Goal: Information Seeking & Learning: Understand process/instructions

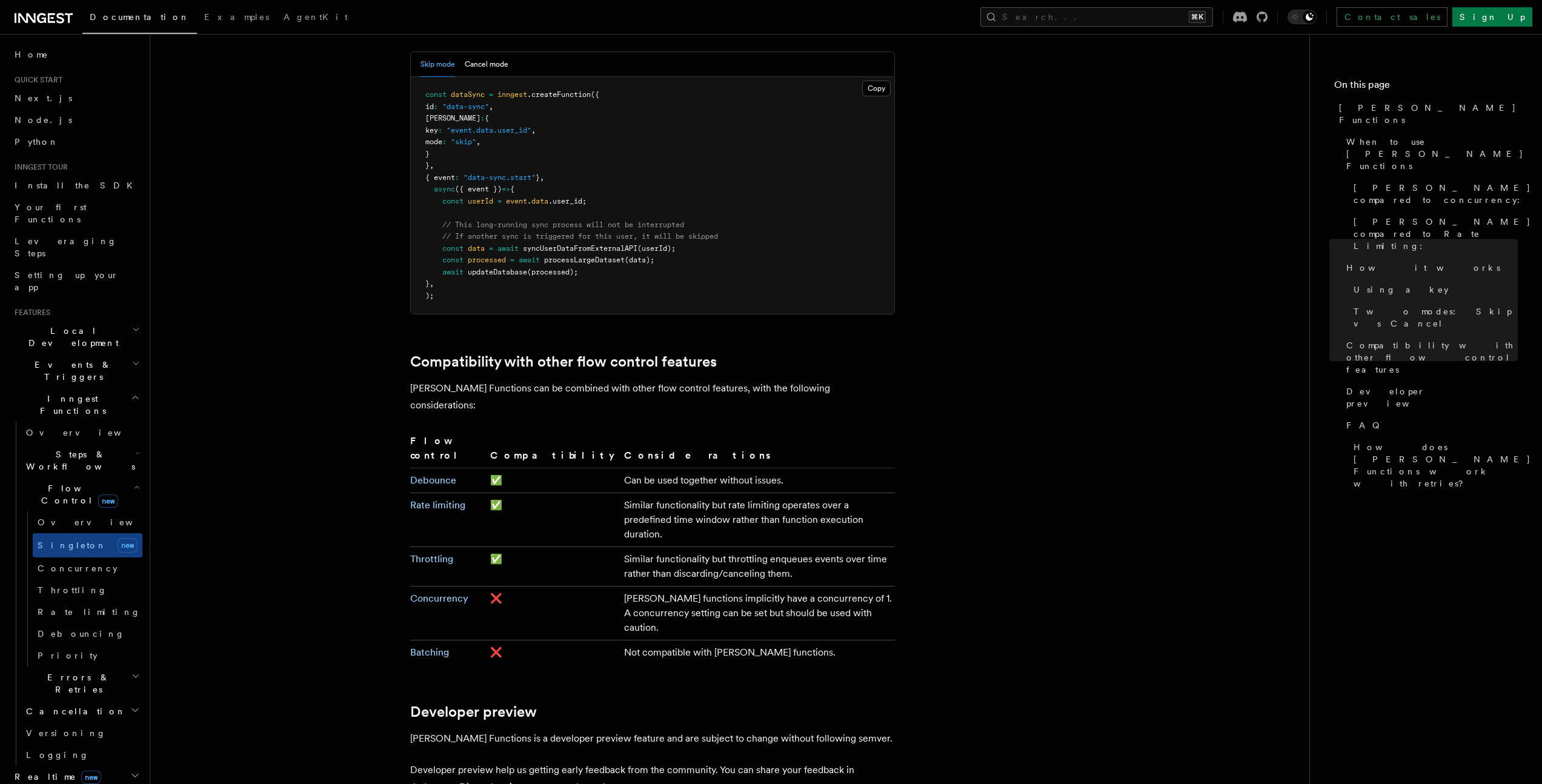
scroll to position [1778, 0]
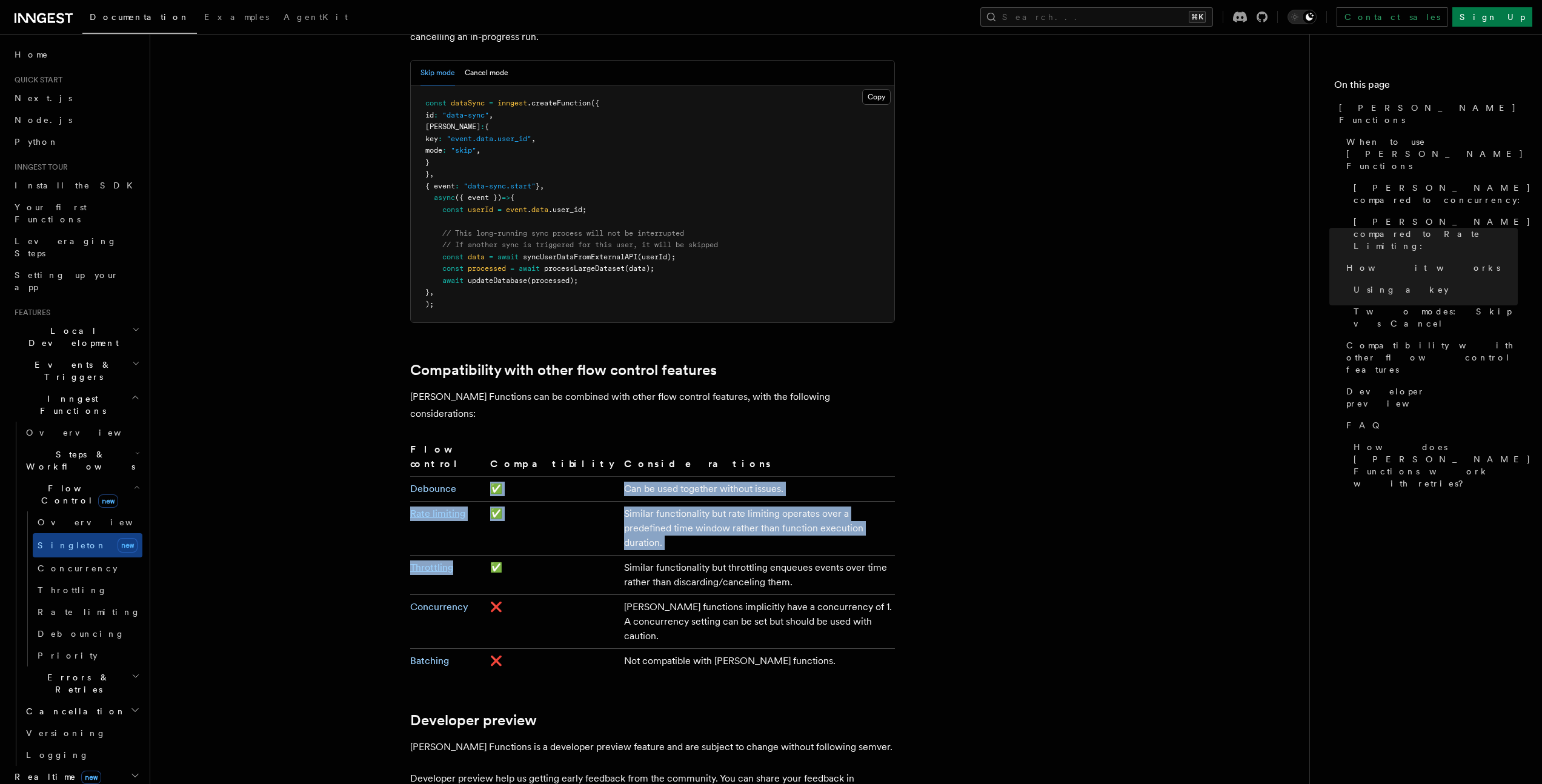
drag, startPoint x: 461, startPoint y: 472, endPoint x: 383, endPoint y: 409, distance: 100.3
click at [412, 477] on tbody "Debounce ✅ Can be used together without issues. Rate limiting ✅ Similar functio…" at bounding box center [652, 575] width 485 height 197
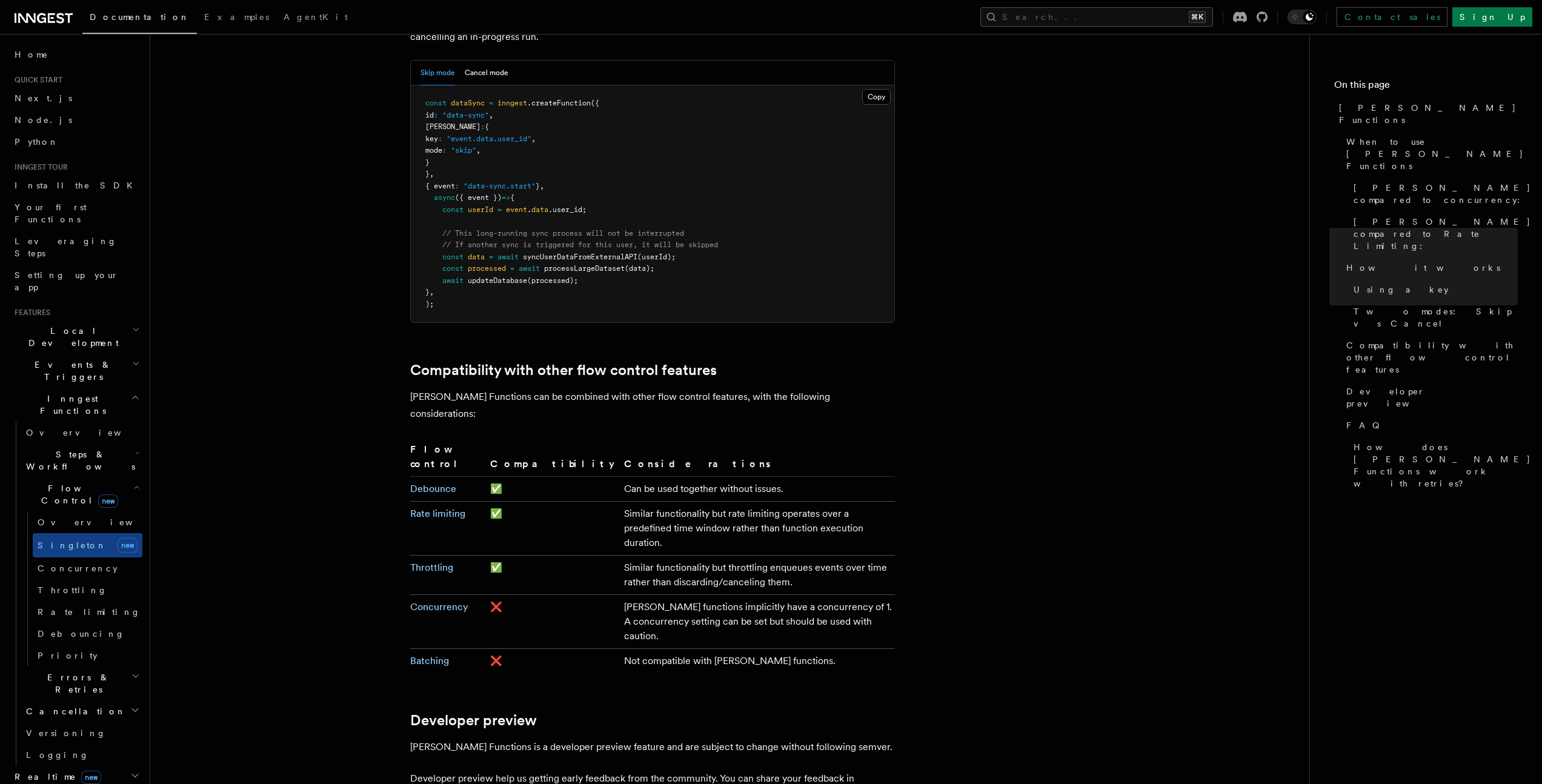
click at [619, 649] on td "Not compatible with [PERSON_NAME] functions." at bounding box center [757, 661] width 275 height 25
click at [640, 649] on td "Not compatible with [PERSON_NAME] functions." at bounding box center [757, 661] width 275 height 25
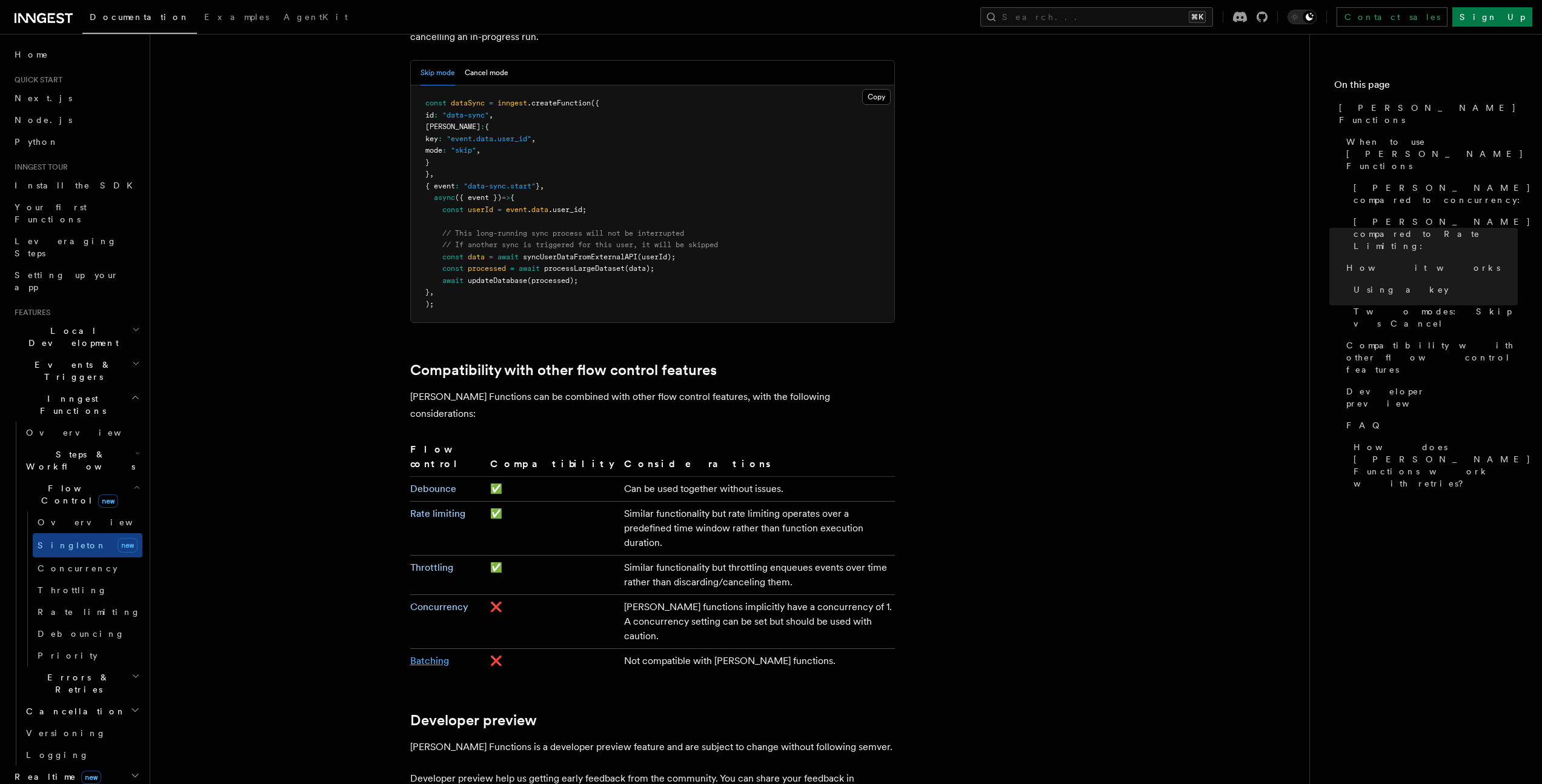
click at [424, 655] on link "Batching" at bounding box center [430, 661] width 39 height 12
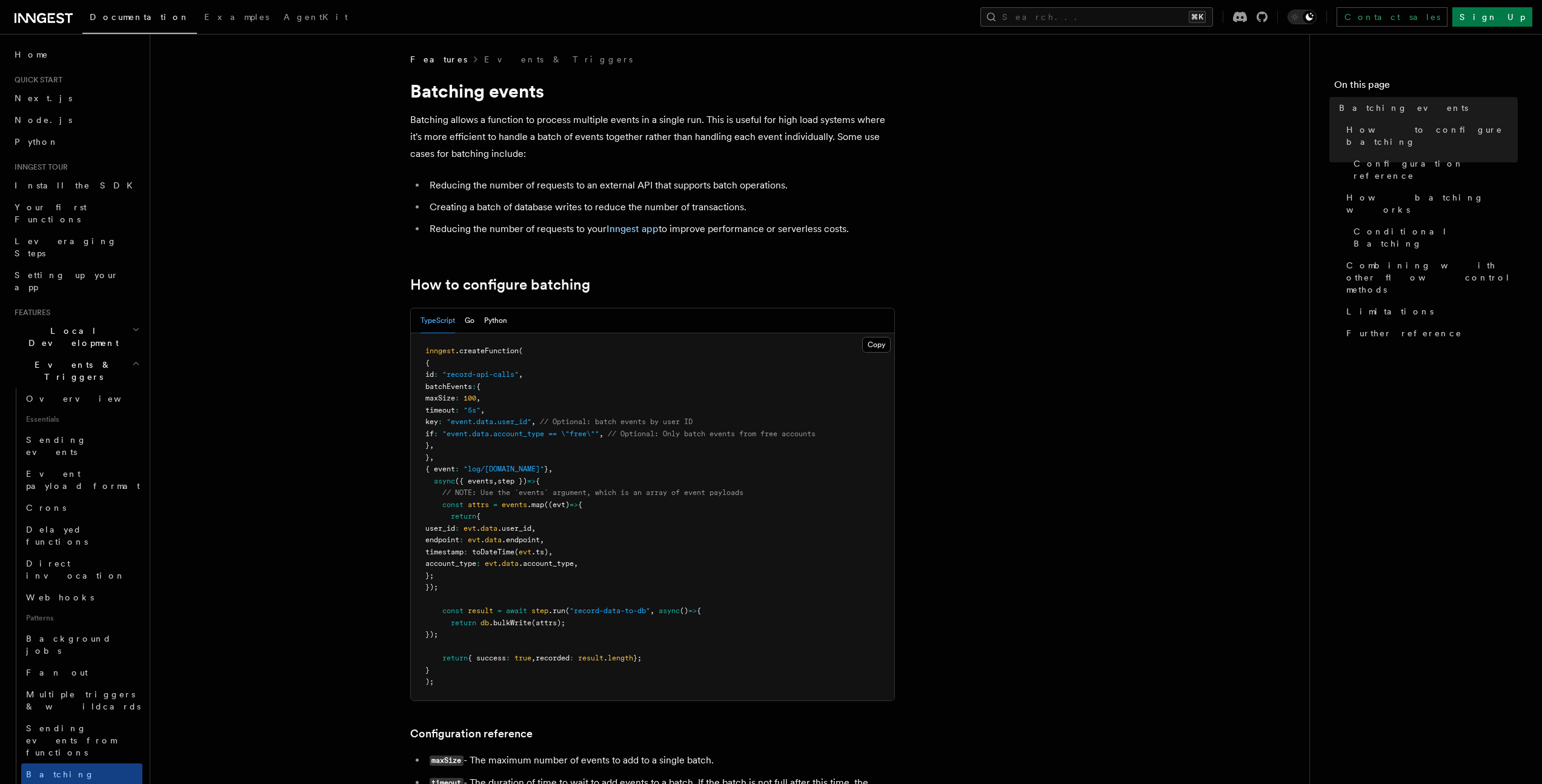
click at [472, 384] on span "batchEvents" at bounding box center [448, 387] width 47 height 9
copy span "batchEvents"
